Goal: Check status: Check status

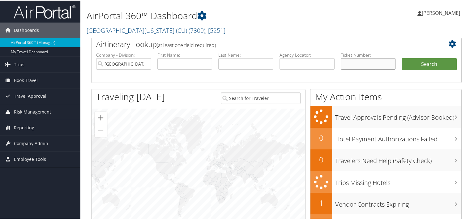
click at [364, 59] on input "text" at bounding box center [368, 63] width 55 height 11
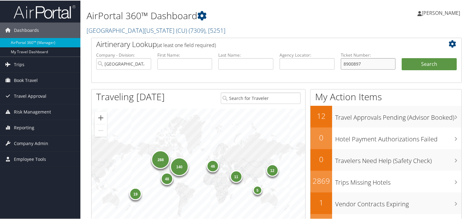
click at [364, 66] on input "8900897" at bounding box center [368, 63] width 55 height 11
type input "8900897879450"
click at [402, 58] on button "Search" at bounding box center [429, 64] width 55 height 12
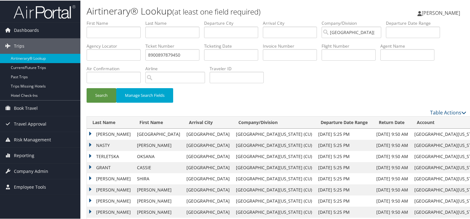
click at [111, 133] on td "PAULSON" at bounding box center [110, 133] width 47 height 11
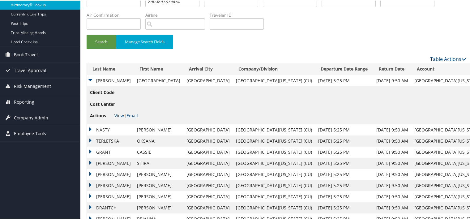
scroll to position [62, 0]
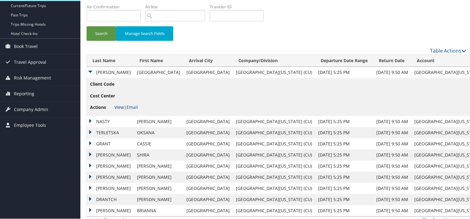
click at [120, 105] on link "View" at bounding box center [119, 107] width 10 height 6
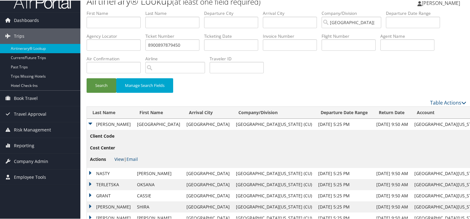
scroll to position [0, 0]
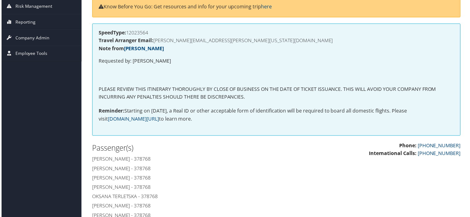
scroll to position [124, 0]
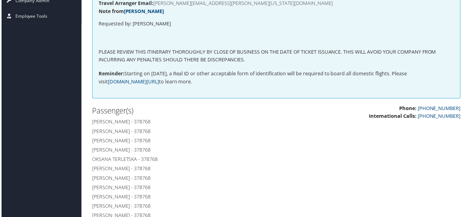
click at [144, 120] on h4 "[PERSON_NAME] - 378768" at bounding box center [181, 122] width 181 height 7
copy h4 "378768"
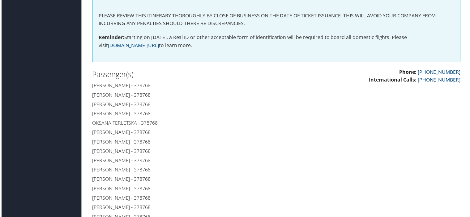
scroll to position [186, 0]
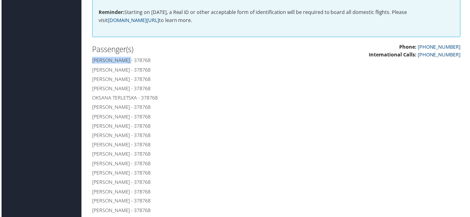
drag, startPoint x: 127, startPoint y: 59, endPoint x: 91, endPoint y: 60, distance: 36.8
click at [91, 60] on div "Passenger(s) [PERSON_NAME] - 378768 [PERSON_NAME] - 378768 [PERSON_NAME] - 3787…" at bounding box center [182, 172] width 190 height 258
copy h4 "[PERSON_NAME]"
drag, startPoint x: 122, startPoint y: 69, endPoint x: 91, endPoint y: 71, distance: 31.9
click at [91, 71] on div "Passenger(s) [PERSON_NAME] - 378768 [PERSON_NAME] - 378768 [PERSON_NAME] - 3787…" at bounding box center [182, 172] width 190 height 258
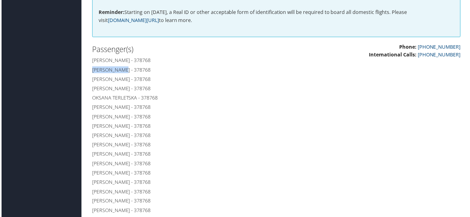
copy h4 "[PERSON_NAME]"
drag, startPoint x: 128, startPoint y: 79, endPoint x: 90, endPoint y: 80, distance: 38.1
click at [90, 80] on div "Passenger(s) [PERSON_NAME] - 378768 [PERSON_NAME] - 378768 [PERSON_NAME] - 3787…" at bounding box center [182, 172] width 190 height 258
copy h4 "[PERSON_NAME]"
drag, startPoint x: 123, startPoint y: 89, endPoint x: 92, endPoint y: 89, distance: 31.2
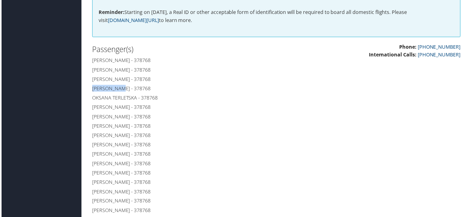
click at [92, 89] on h4 "[PERSON_NAME] - 378768" at bounding box center [181, 88] width 181 height 7
copy h4 "[PERSON_NAME]"
drag, startPoint x: 135, startPoint y: 98, endPoint x: 91, endPoint y: 98, distance: 43.3
click at [91, 98] on h4 "Oksana Terletska - 378768" at bounding box center [181, 98] width 181 height 7
copy h4 "Oksana Terletska"
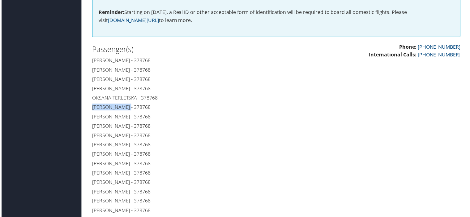
drag, startPoint x: 134, startPoint y: 108, endPoint x: 90, endPoint y: 109, distance: 43.3
click at [90, 109] on div "Passenger(s) [PERSON_NAME] - 378768 [PERSON_NAME] - 378768 [PERSON_NAME] - 3787…" at bounding box center [182, 172] width 190 height 258
copy h4 "[PERSON_NAME]"
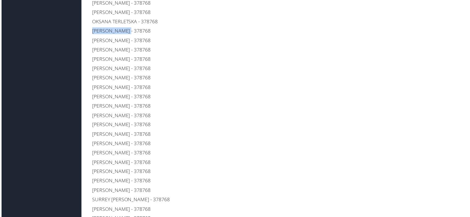
scroll to position [309, 0]
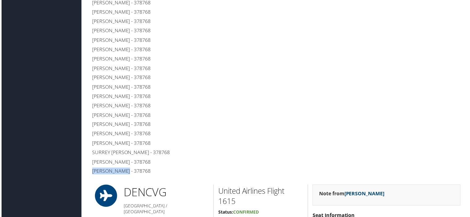
drag, startPoint x: 133, startPoint y: 172, endPoint x: 91, endPoint y: 173, distance: 41.5
click at [91, 173] on h4 "[PERSON_NAME] - 378768" at bounding box center [181, 171] width 181 height 7
copy h4 "[PERSON_NAME]"
drag, startPoint x: 152, startPoint y: 160, endPoint x: 136, endPoint y: 161, distance: 15.9
click at [136, 161] on h4 "[PERSON_NAME] - 378768" at bounding box center [181, 162] width 181 height 7
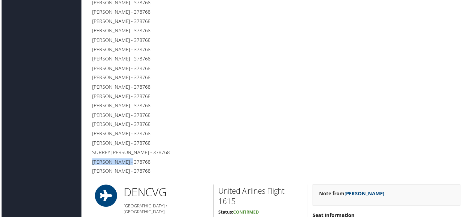
drag, startPoint x: 136, startPoint y: 161, endPoint x: 91, endPoint y: 162, distance: 45.5
click at [91, 162] on div "Passenger(s) [PERSON_NAME] - 378768 [PERSON_NAME] - 378768 [PERSON_NAME] - 3787…" at bounding box center [182, 49] width 190 height 258
copy h4 "[PERSON_NAME]"
drag, startPoint x: 142, startPoint y: 152, endPoint x: 91, endPoint y: 154, distance: 51.1
click at [91, 154] on h4 "Surrey [PERSON_NAME] - 378768" at bounding box center [181, 152] width 181 height 7
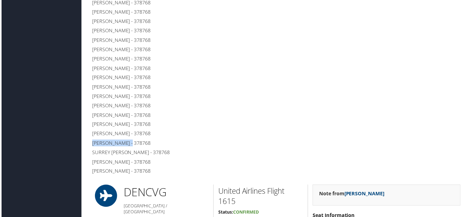
drag, startPoint x: 129, startPoint y: 141, endPoint x: 90, endPoint y: 145, distance: 39.2
click at [90, 145] on div "Passenger(s) [PERSON_NAME] - 378768 [PERSON_NAME] - 378768 [PERSON_NAME] - 3787…" at bounding box center [182, 49] width 190 height 258
drag, startPoint x: 139, startPoint y: 135, endPoint x: 91, endPoint y: 135, distance: 47.6
click at [91, 135] on h4 "[PERSON_NAME] - 378768" at bounding box center [181, 134] width 181 height 7
drag, startPoint x: 126, startPoint y: 124, endPoint x: 92, endPoint y: 125, distance: 34.6
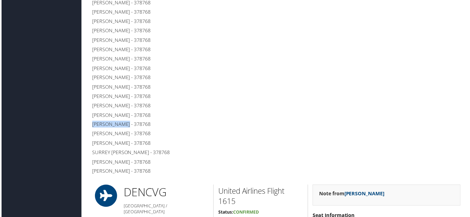
click at [92, 125] on h4 "[PERSON_NAME] - 378768" at bounding box center [181, 124] width 181 height 7
drag, startPoint x: 133, startPoint y: 117, endPoint x: 92, endPoint y: 117, distance: 41.1
click at [92, 117] on h4 "[PERSON_NAME] - 378768" at bounding box center [181, 115] width 181 height 7
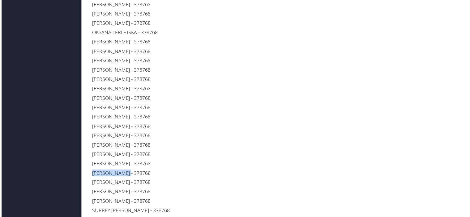
scroll to position [247, 0]
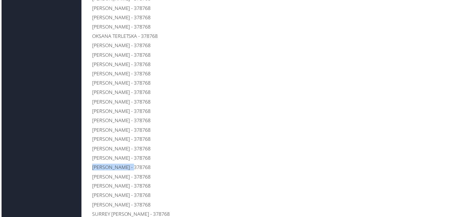
drag, startPoint x: 137, startPoint y: 168, endPoint x: 91, endPoint y: 168, distance: 46.4
click at [91, 168] on h4 "[PERSON_NAME] - 378768" at bounding box center [181, 167] width 181 height 7
drag, startPoint x: 117, startPoint y: 160, endPoint x: 89, endPoint y: 159, distance: 28.2
click at [89, 159] on div "Passenger(s) [PERSON_NAME] - 378768 [PERSON_NAME] - 378768 [PERSON_NAME] - 3787…" at bounding box center [182, 110] width 190 height 258
drag, startPoint x: 122, startPoint y: 150, endPoint x: 92, endPoint y: 148, distance: 30.6
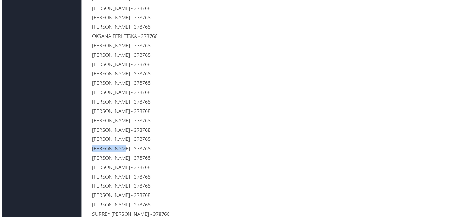
click at [92, 148] on h4 "[PERSON_NAME] - 378768" at bounding box center [181, 149] width 181 height 7
drag, startPoint x: 122, startPoint y: 141, endPoint x: 92, endPoint y: 140, distance: 30.6
click at [92, 140] on h4 "[PERSON_NAME] - 378768" at bounding box center [181, 139] width 181 height 7
drag, startPoint x: 128, startPoint y: 131, endPoint x: 94, endPoint y: 132, distance: 34.0
click at [94, 132] on h4 "[PERSON_NAME] - 378768" at bounding box center [181, 130] width 181 height 7
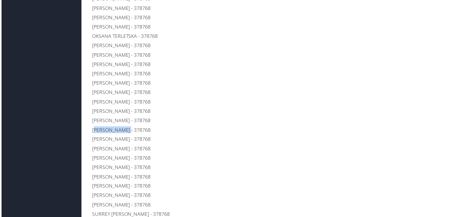
drag, startPoint x: 94, startPoint y: 132, endPoint x: 99, endPoint y: 132, distance: 5.3
click at [99, 132] on h4 "[PERSON_NAME] - 378768" at bounding box center [181, 130] width 181 height 7
click at [124, 132] on h4 "[PERSON_NAME] - 378768" at bounding box center [181, 130] width 181 height 7
drag, startPoint x: 128, startPoint y: 131, endPoint x: 88, endPoint y: 131, distance: 40.2
click at [88, 131] on div "Passenger(s) [PERSON_NAME] - 378768 [PERSON_NAME] - 378768 [PERSON_NAME] - 3787…" at bounding box center [182, 110] width 190 height 258
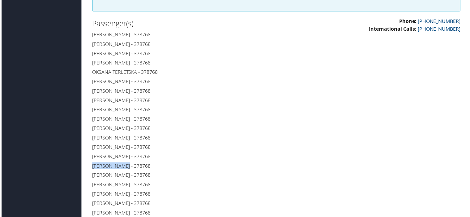
scroll to position [186, 0]
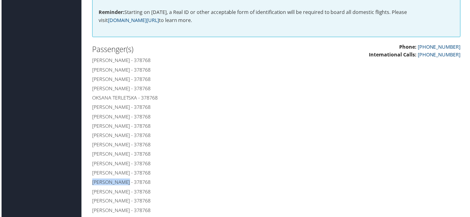
drag, startPoint x: 127, startPoint y: 183, endPoint x: 88, endPoint y: 182, distance: 39.6
click at [88, 182] on div "Passenger(s) [PERSON_NAME] - 378768 [PERSON_NAME] - 378768 [PERSON_NAME] - 3787…" at bounding box center [182, 172] width 190 height 258
drag, startPoint x: 120, startPoint y: 174, endPoint x: 87, endPoint y: 174, distance: 32.5
click at [87, 174] on div "Passenger(s) [PERSON_NAME] - 378768 [PERSON_NAME] - 378768 [PERSON_NAME] - 3787…" at bounding box center [182, 172] width 190 height 258
drag, startPoint x: 136, startPoint y: 164, endPoint x: 92, endPoint y: 164, distance: 44.2
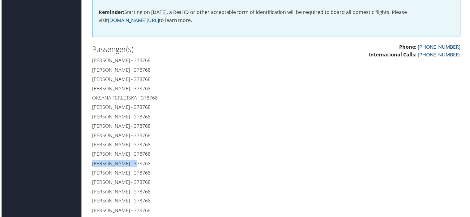
click at [92, 164] on h4 "[PERSON_NAME] - 378768" at bounding box center [181, 164] width 181 height 7
drag, startPoint x: 126, startPoint y: 152, endPoint x: 92, endPoint y: 151, distance: 34.7
click at [92, 151] on h4 "[PERSON_NAME] - 378768" at bounding box center [181, 154] width 181 height 7
drag, startPoint x: 141, startPoint y: 146, endPoint x: 90, endPoint y: 144, distance: 51.4
click at [90, 144] on div "Passenger(s) [PERSON_NAME] - 378768 [PERSON_NAME] - 378768 [PERSON_NAME] - 3787…" at bounding box center [182, 172] width 190 height 258
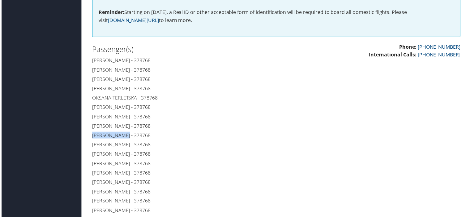
drag, startPoint x: 127, startPoint y: 136, endPoint x: 91, endPoint y: 136, distance: 35.6
click at [91, 136] on h4 "[PERSON_NAME] - 378768" at bounding box center [181, 135] width 181 height 7
drag, startPoint x: 122, startPoint y: 125, endPoint x: 91, endPoint y: 125, distance: 31.6
click at [91, 125] on h4 "[PERSON_NAME] - 378768" at bounding box center [181, 126] width 181 height 7
drag, startPoint x: 119, startPoint y: 118, endPoint x: 90, endPoint y: 116, distance: 29.1
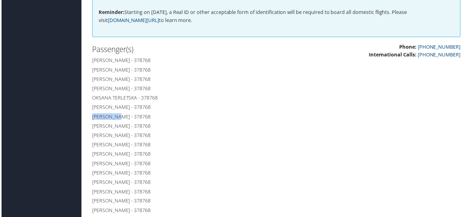
click at [90, 116] on div "Passenger(s) [PERSON_NAME] - 378768 [PERSON_NAME] - 378768 [PERSON_NAME] - 3787…" at bounding box center [182, 172] width 190 height 258
drag, startPoint x: 134, startPoint y: 108, endPoint x: 92, endPoint y: 105, distance: 42.1
click at [92, 105] on h4 "[PERSON_NAME] - 378768" at bounding box center [181, 107] width 181 height 7
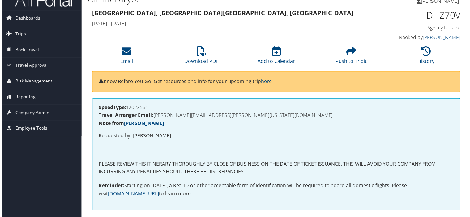
scroll to position [0, 0]
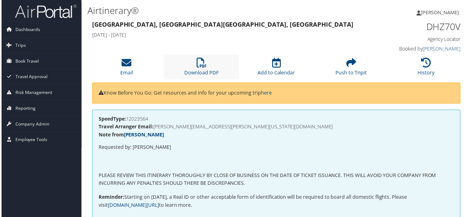
click at [212, 66] on li "Download PDF" at bounding box center [201, 67] width 75 height 25
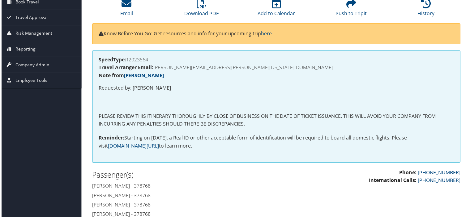
scroll to position [124, 0]
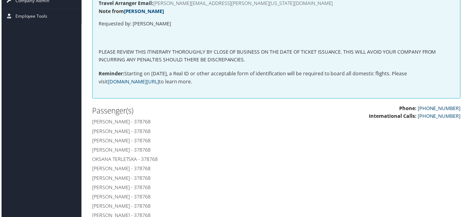
click at [144, 121] on h4 "[PERSON_NAME] - 378768" at bounding box center [181, 122] width 181 height 7
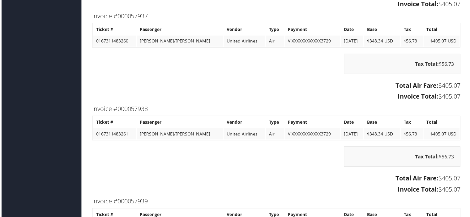
scroll to position [1299, 0]
